Goal: Information Seeking & Learning: Check status

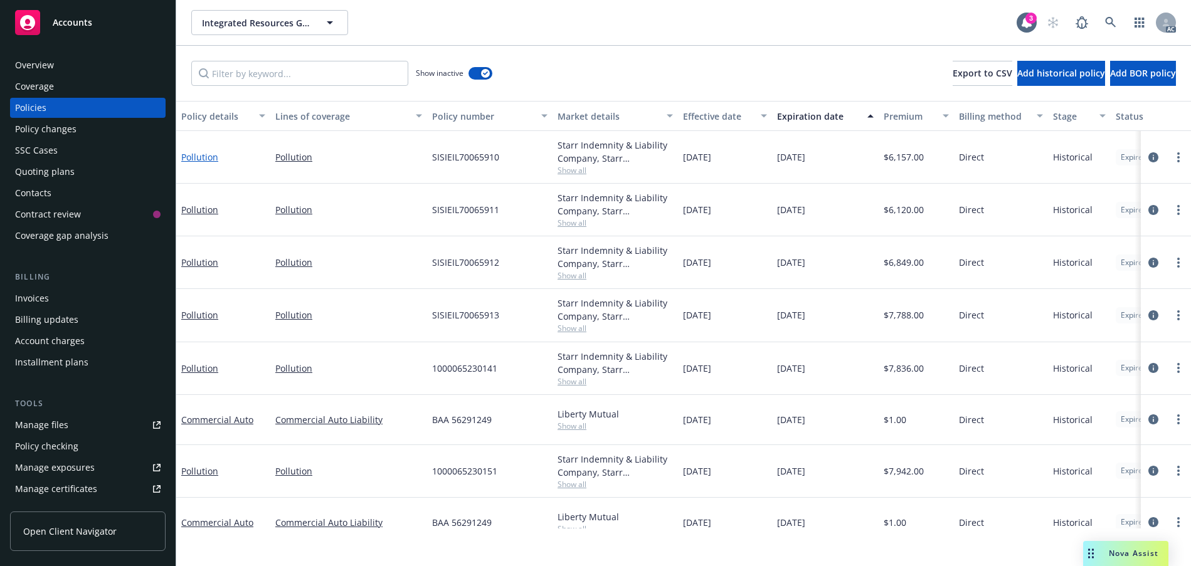
click at [201, 163] on link "Pollution" at bounding box center [199, 157] width 37 height 12
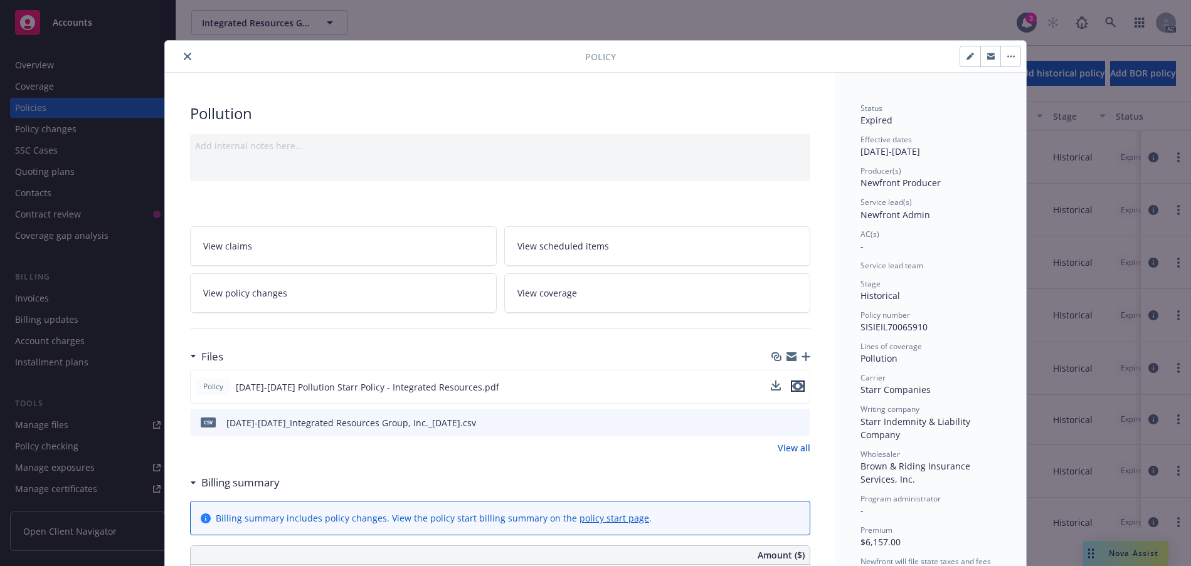
click at [795, 391] on icon "preview file" at bounding box center [797, 386] width 11 height 9
click at [191, 60] on icon "close" at bounding box center [188, 57] width 8 height 8
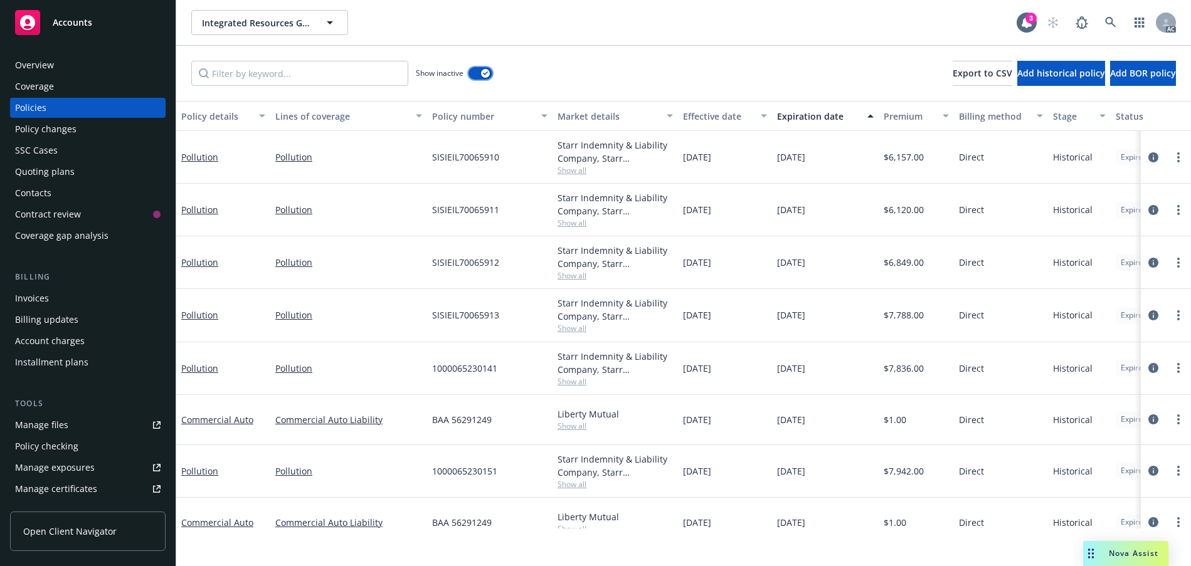
click at [490, 78] on div "button" at bounding box center [485, 73] width 9 height 9
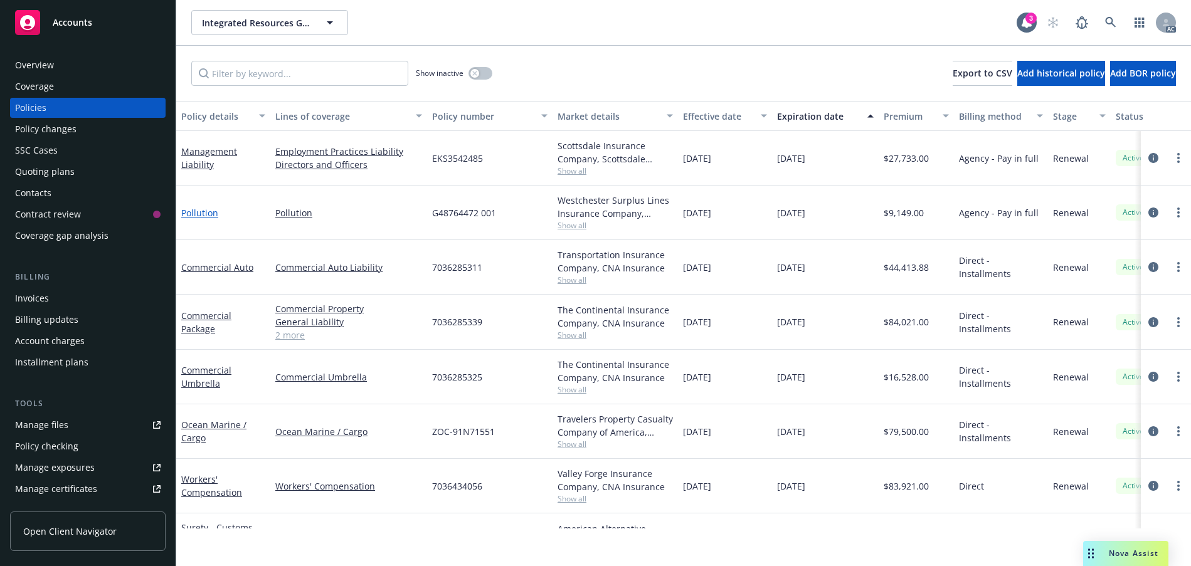
click at [205, 219] on link "Pollution" at bounding box center [199, 213] width 37 height 12
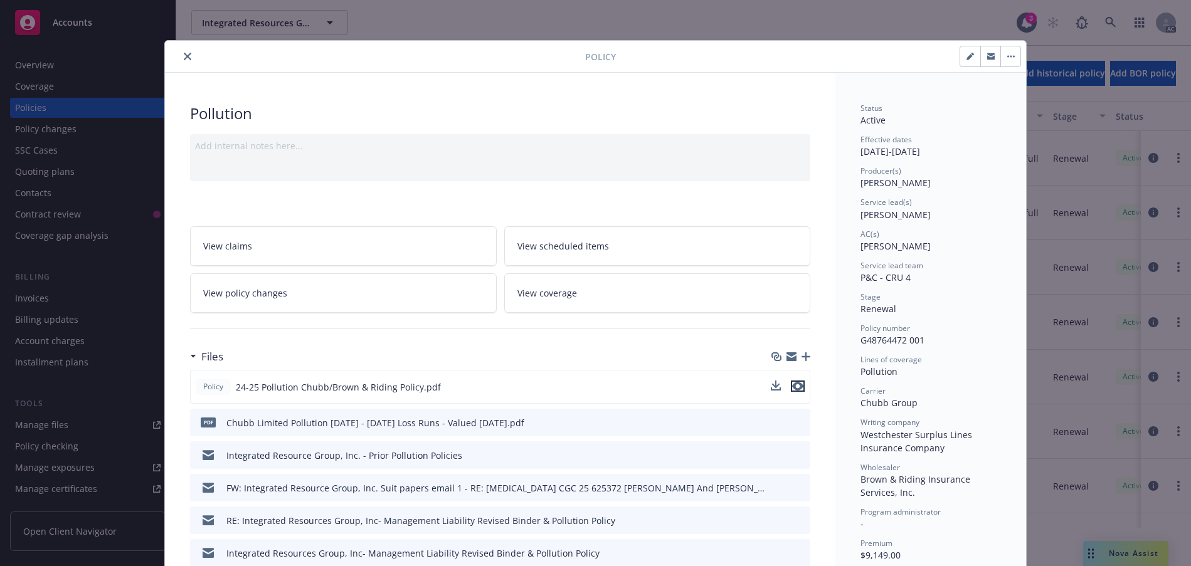
click at [796, 391] on icon "preview file" at bounding box center [797, 386] width 11 height 9
